Goal: Task Accomplishment & Management: Use online tool/utility

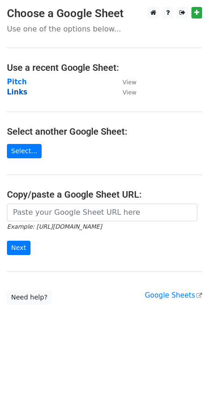
click at [22, 90] on strong "Links" at bounding box center [17, 92] width 20 height 8
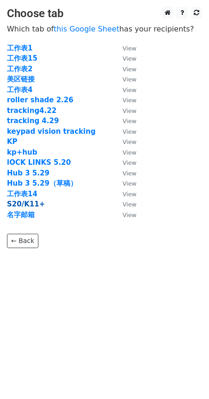
click at [25, 206] on strong "S20/K11+" at bounding box center [26, 204] width 38 height 8
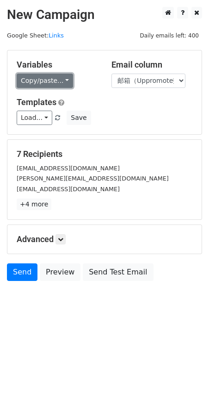
click at [69, 81] on link "Copy/paste..." at bounding box center [45, 81] width 56 height 14
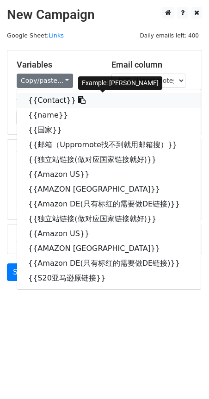
click at [67, 102] on link "{{Contact}}" at bounding box center [109, 100] width 184 height 15
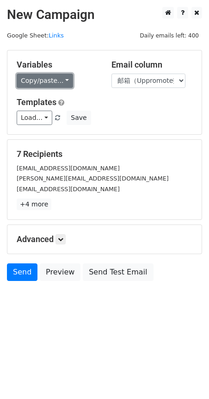
click at [66, 82] on link "Copy/paste..." at bounding box center [45, 81] width 56 height 14
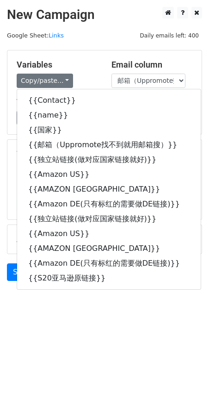
click at [31, 327] on html "New Campaign Daily emails left: 400 Google Sheet: Links Variables Copy/paste...…" at bounding box center [104, 199] width 209 height 399
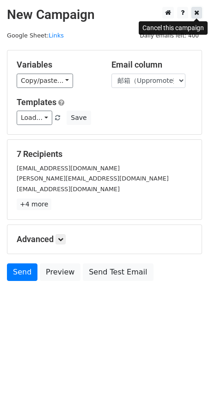
click at [199, 14] on icon at bounding box center [196, 12] width 5 height 6
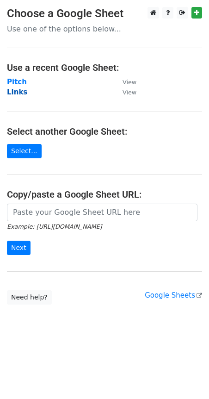
click at [20, 92] on strong "Links" at bounding box center [17, 92] width 20 height 8
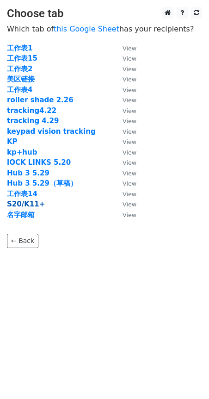
click at [32, 206] on strong "S20/K11+" at bounding box center [26, 204] width 38 height 8
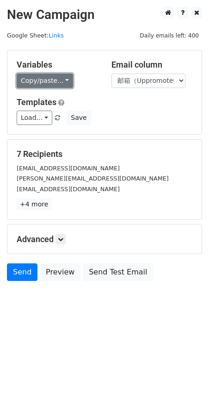
click at [63, 80] on link "Copy/paste..." at bounding box center [45, 81] width 56 height 14
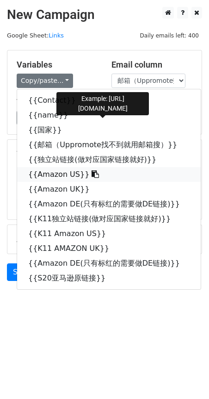
click at [89, 170] on span at bounding box center [94, 174] width 10 height 9
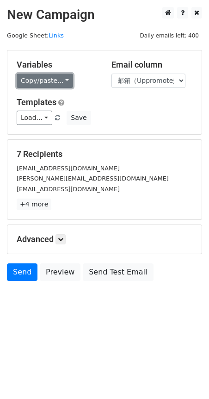
click at [60, 82] on link "Copy/paste..." at bounding box center [45, 81] width 56 height 14
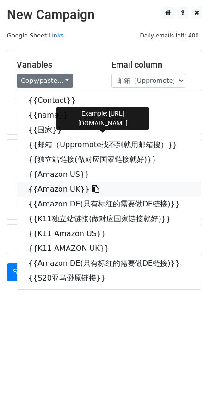
click at [92, 188] on icon at bounding box center [95, 188] width 7 height 7
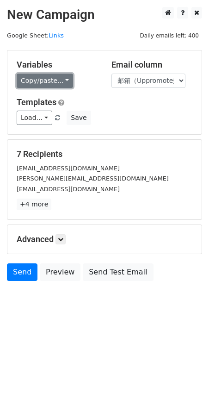
click at [61, 81] on link "Copy/paste..." at bounding box center [45, 81] width 56 height 14
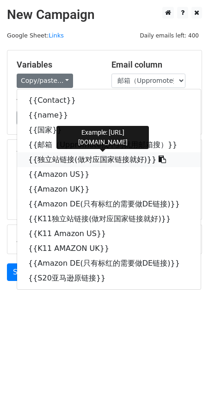
click at [159, 160] on icon at bounding box center [162, 159] width 7 height 7
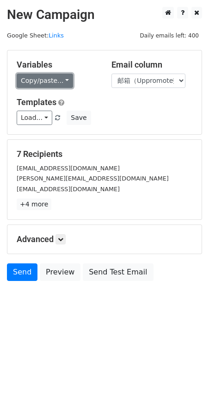
click at [57, 77] on link "Copy/paste..." at bounding box center [45, 81] width 56 height 14
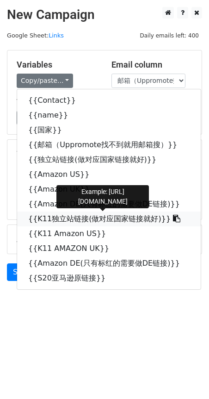
click at [173, 217] on icon at bounding box center [176, 218] width 7 height 7
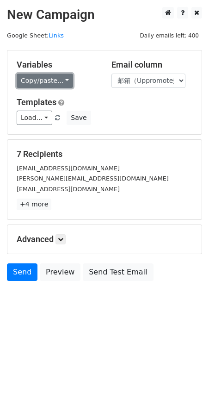
click at [65, 80] on link "Copy/paste..." at bounding box center [45, 81] width 56 height 14
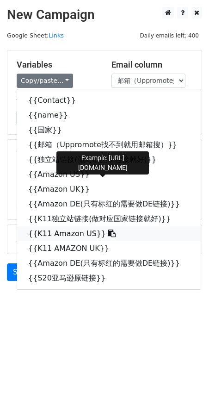
click at [108, 234] on icon at bounding box center [111, 233] width 7 height 7
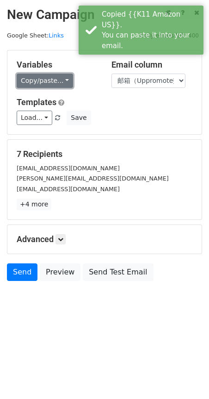
click at [62, 81] on link "Copy/paste..." at bounding box center [45, 81] width 56 height 14
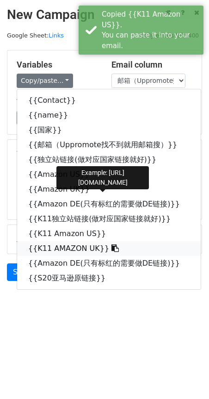
click at [112, 249] on icon at bounding box center [115, 247] width 7 height 7
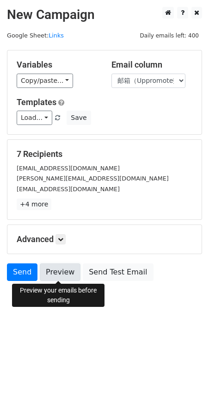
click at [50, 279] on link "Preview" at bounding box center [60, 272] width 41 height 18
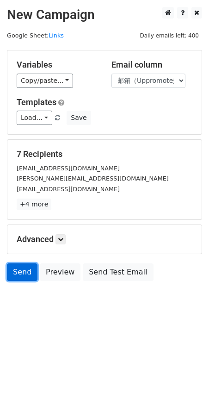
click at [14, 277] on link "Send" at bounding box center [22, 272] width 31 height 18
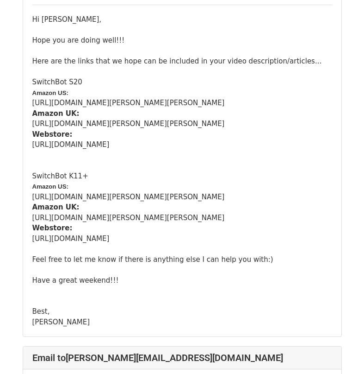
scroll to position [139, 0]
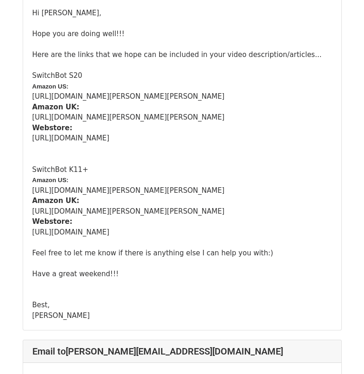
click at [218, 252] on div "Hi Mark, Hope you are doing well!!! Here are the links that we hope can be incl…" at bounding box center [182, 164] width 300 height 312
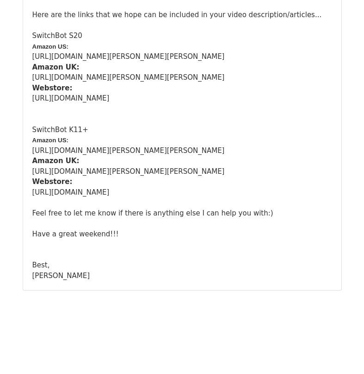
scroll to position [3235, 0]
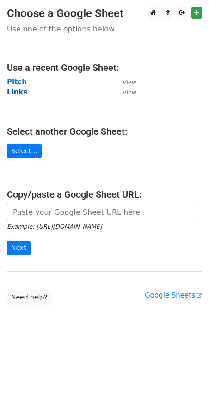
click at [16, 89] on strong "Links" at bounding box center [17, 92] width 20 height 8
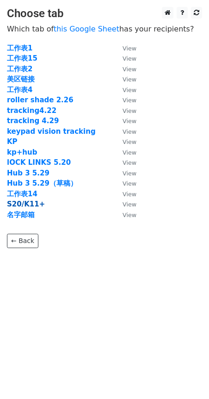
click at [26, 202] on strong "S20/K11+" at bounding box center [26, 204] width 38 height 8
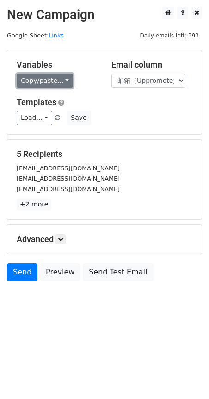
click at [64, 82] on link "Copy/paste..." at bounding box center [45, 81] width 56 height 14
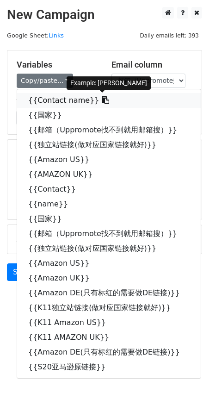
click at [102, 99] on icon at bounding box center [105, 99] width 7 height 7
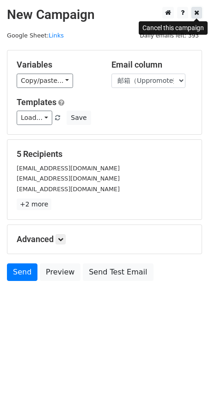
click at [196, 15] on icon at bounding box center [196, 12] width 5 height 6
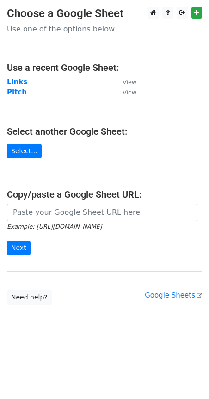
drag, startPoint x: 19, startPoint y: 81, endPoint x: 155, endPoint y: 81, distance: 136.1
click at [19, 81] on strong "Links" at bounding box center [17, 82] width 20 height 8
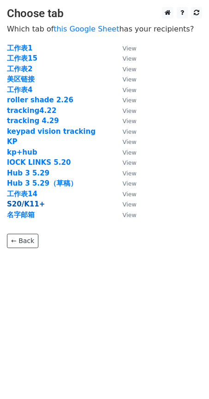
click at [30, 203] on strong "S20/K11+" at bounding box center [26, 204] width 38 height 8
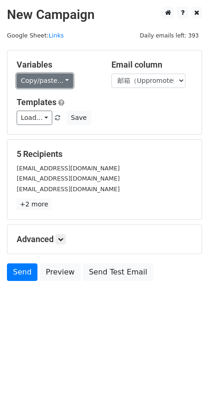
click at [69, 82] on link "Copy/paste..." at bounding box center [45, 81] width 56 height 14
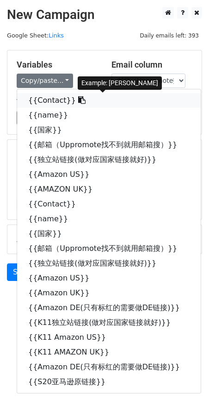
click at [78, 102] on icon at bounding box center [81, 99] width 7 height 7
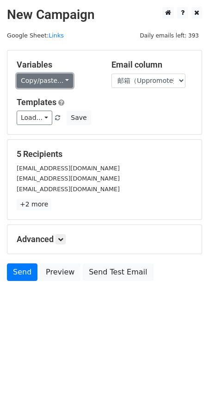
click at [69, 78] on link "Copy/paste..." at bounding box center [45, 81] width 56 height 14
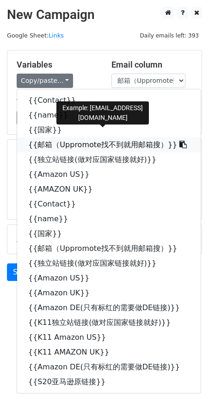
click at [180, 145] on icon at bounding box center [183, 144] width 7 height 7
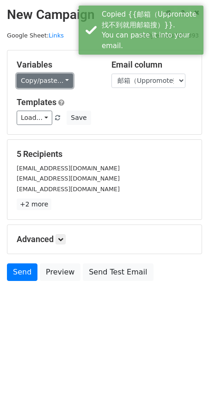
click at [64, 83] on link "Copy/paste..." at bounding box center [45, 81] width 56 height 14
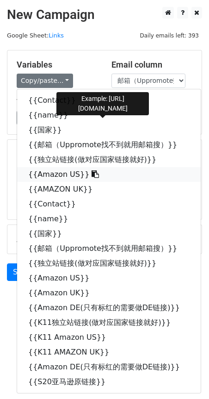
click at [92, 175] on icon at bounding box center [95, 173] width 7 height 7
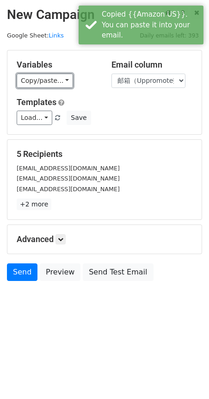
drag, startPoint x: 60, startPoint y: 79, endPoint x: 75, endPoint y: 126, distance: 49.5
click at [60, 79] on link "Copy/paste..." at bounding box center [45, 81] width 56 height 14
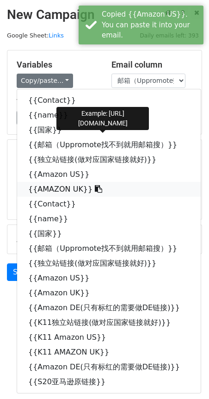
click at [95, 187] on icon at bounding box center [98, 188] width 7 height 7
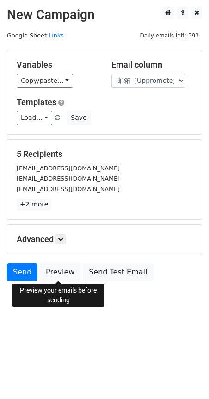
drag, startPoint x: 57, startPoint y: 276, endPoint x: 25, endPoint y: 287, distance: 33.1
click at [57, 276] on link "Preview" at bounding box center [60, 272] width 41 height 18
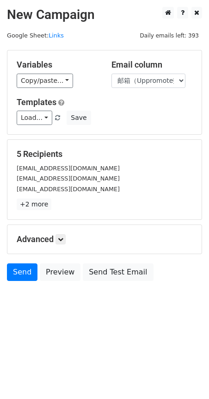
click at [94, 92] on div "Variables Copy/paste... {{Contact}} {{name}} {{国家}} {{邮箱（Uppromote找不到就用邮箱搜）}} {…" at bounding box center [104, 92] width 194 height 84
click at [59, 39] on main "New Campaign Daily emails left: 393 Google Sheet: Links Variables Copy/paste...…" at bounding box center [104, 146] width 209 height 279
click at [57, 36] on link "Links" at bounding box center [56, 35] width 15 height 7
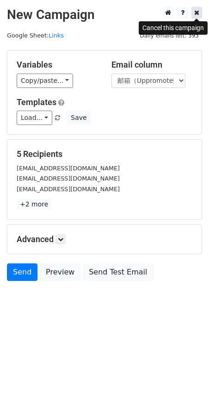
click at [194, 17] on link at bounding box center [197, 13] width 11 height 12
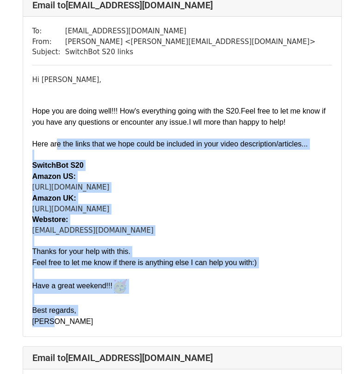
scroll to position [417, 0]
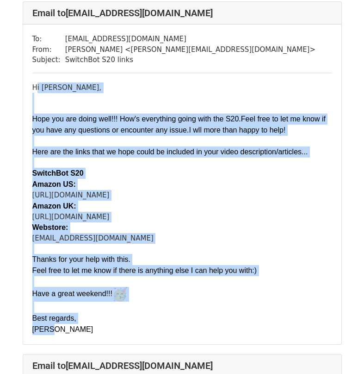
drag, startPoint x: 53, startPoint y: 226, endPoint x: 29, endPoint y: 127, distance: 102.4
click at [29, 127] on div "To: shanecreates100@gmail.com From: quinn zheng < quinn@switch-bot.com > Subjec…" at bounding box center [182, 184] width 318 height 319
copy div "Hi Shane, Hope you are doing well!!! How's everything going with the S20.Feel f…"
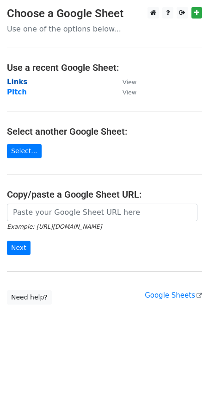
click at [17, 84] on strong "Links" at bounding box center [17, 82] width 20 height 8
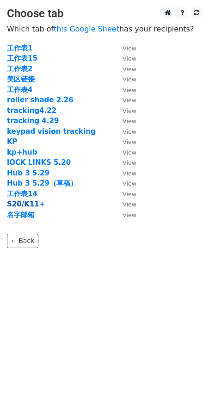
click at [34, 205] on strong "S20/K11+" at bounding box center [26, 204] width 38 height 8
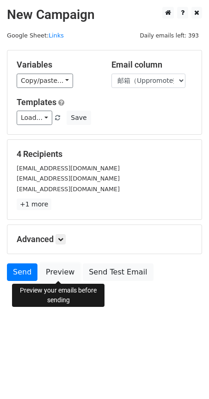
drag, startPoint x: 54, startPoint y: 274, endPoint x: 16, endPoint y: 285, distance: 39.7
click at [54, 274] on link "Preview" at bounding box center [60, 272] width 41 height 18
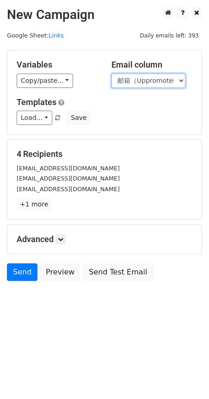
click at [168, 76] on select "Contact name 国家 邮箱（Uppromote找不到就用邮箱搜） 独立站链接(做对应国家链接就好) Amazon US AMAZON UK Cont…" at bounding box center [149, 81] width 74 height 14
click at [112, 74] on select "Contact name 国家 邮箱（Uppromote找不到就用邮箱搜） 独立站链接(做对应国家链接就好) Amazon US AMAZON UK Cont…" at bounding box center [149, 81] width 74 height 14
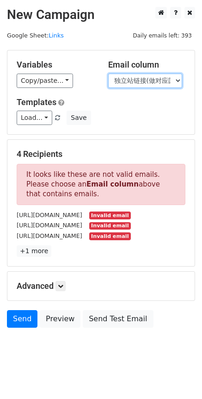
click at [176, 82] on select "Contact name 国家 邮箱（Uppromote找不到就用邮箱搜） 独立站链接(做对应国家链接就好) Amazon US AMAZON UK Cont…" at bounding box center [145, 81] width 74 height 14
select select "邮箱（Uppromote找不到就用邮箱搜）"
click at [108, 74] on select "Contact name 国家 邮箱（Uppromote找不到就用邮箱搜） 独立站链接(做对应国家链接就好) Amazon US AMAZON UK Cont…" at bounding box center [145, 81] width 74 height 14
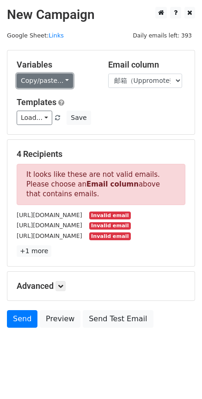
click at [65, 80] on link "Copy/paste..." at bounding box center [45, 81] width 56 height 14
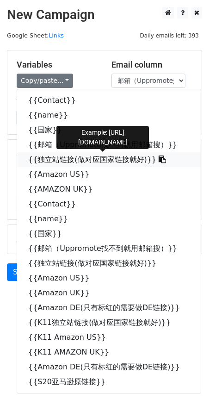
click at [54, 162] on link "{{独立站链接(做对应国家链接就好)}}" at bounding box center [109, 159] width 184 height 15
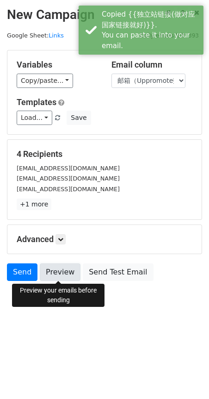
click at [58, 270] on link "Preview" at bounding box center [60, 272] width 41 height 18
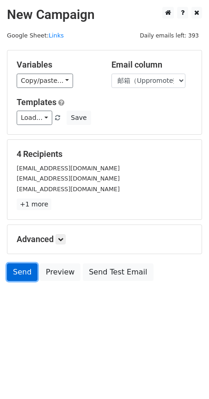
click at [27, 277] on link "Send" at bounding box center [22, 272] width 31 height 18
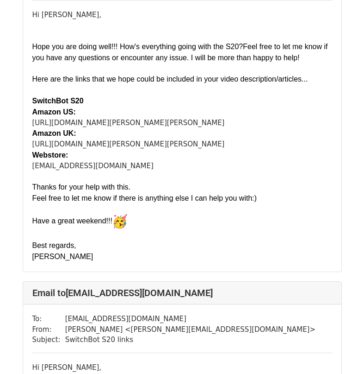
scroll to position [139, 0]
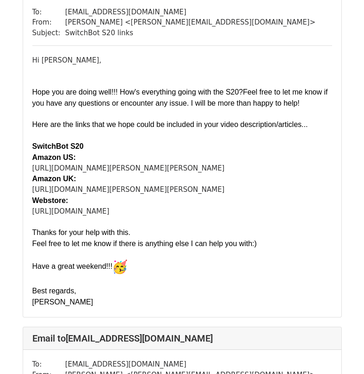
scroll to position [93, 0]
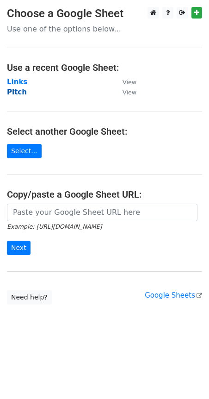
click at [16, 91] on strong "Pitch" at bounding box center [17, 92] width 20 height 8
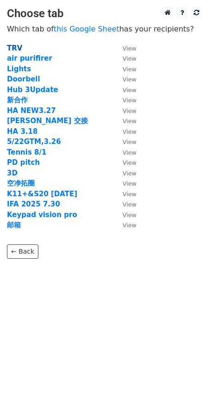
click at [13, 49] on strong "TRV" at bounding box center [14, 48] width 15 height 8
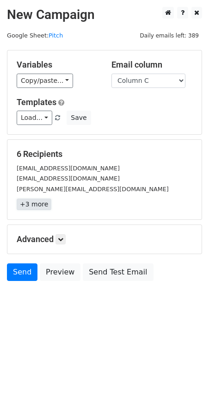
click at [40, 204] on link "+3 more" at bounding box center [34, 205] width 35 height 12
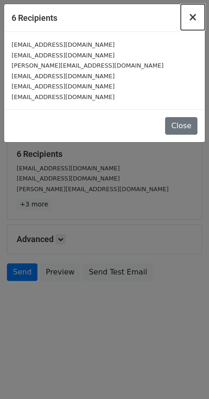
click at [193, 17] on span "×" at bounding box center [192, 17] width 9 height 13
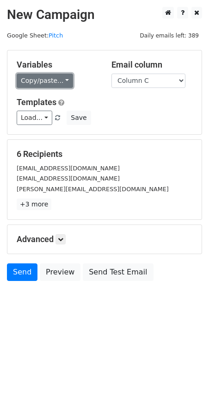
click at [63, 79] on link "Copy/paste..." at bounding box center [45, 81] width 56 height 14
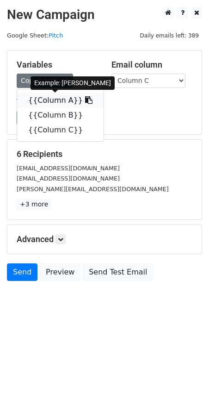
click at [85, 101] on icon at bounding box center [88, 99] width 7 height 7
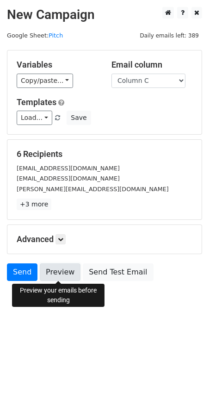
click at [60, 274] on link "Preview" at bounding box center [60, 272] width 41 height 18
